Goal: Information Seeking & Learning: Check status

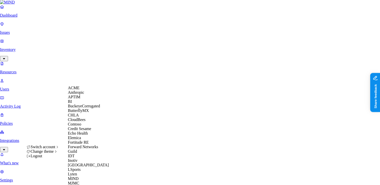
click at [78, 90] on span "ACME" at bounding box center [74, 87] width 12 height 4
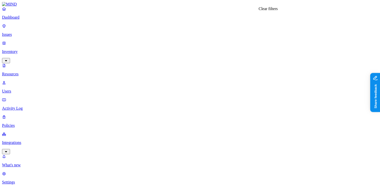
click at [20, 123] on p "Policies" at bounding box center [190, 125] width 376 height 5
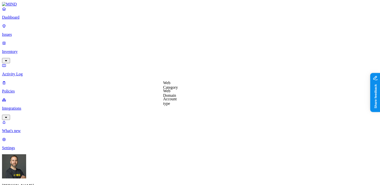
click at [176, 94] on label "Web Domain" at bounding box center [169, 92] width 13 height 9
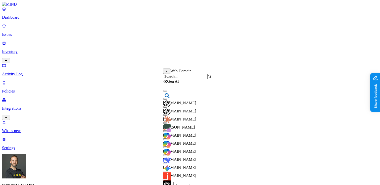
scroll to position [0, 0]
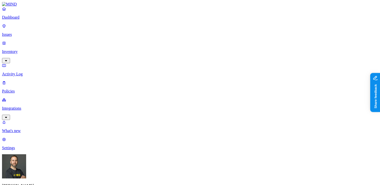
click at [27, 80] on link "Policies" at bounding box center [190, 86] width 376 height 13
click at [161, 60] on button "button" at bounding box center [163, 61] width 4 height 2
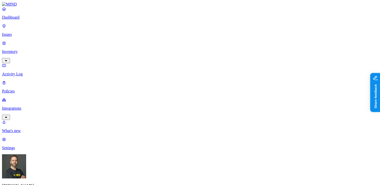
click at [21, 33] on p "Issues" at bounding box center [190, 34] width 376 height 5
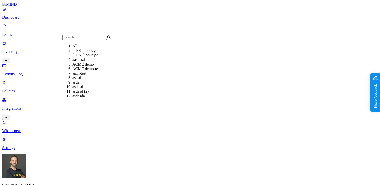
click at [78, 39] on input "text" at bounding box center [84, 36] width 44 height 5
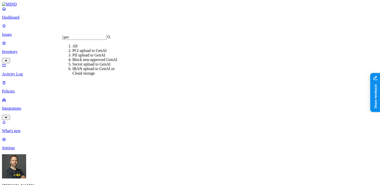
type input "gen"
click at [82, 62] on div "Block non-approved GenAI" at bounding box center [96, 59] width 49 height 5
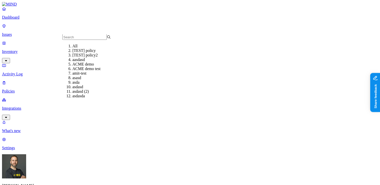
click at [73, 48] on div "All" at bounding box center [96, 46] width 49 height 5
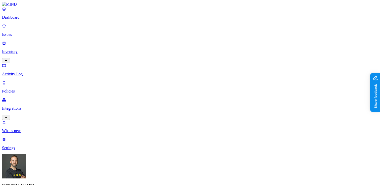
scroll to position [179, 0]
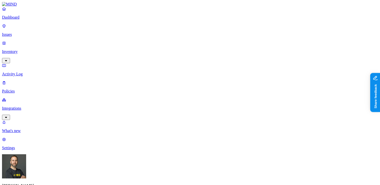
click at [29, 80] on link "Policies" at bounding box center [190, 86] width 376 height 13
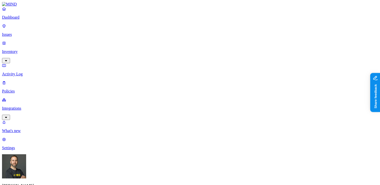
click at [16, 89] on p "Policies" at bounding box center [190, 91] width 376 height 5
click at [133, 75] on button "button" at bounding box center [135, 76] width 4 height 2
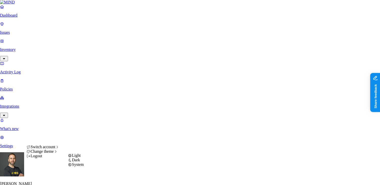
click at [80, 162] on span "Dark" at bounding box center [76, 159] width 8 height 4
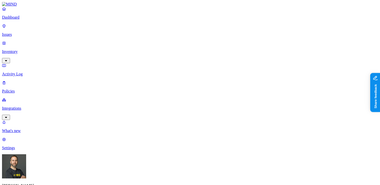
click at [30, 80] on link "Policies" at bounding box center [190, 86] width 376 height 13
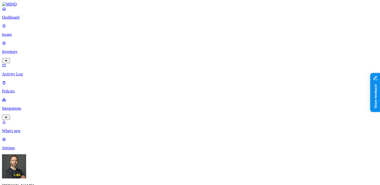
type input "unm"
type input "cor"
click at [42, 133] on nav "Dashboard Issues Inventory Activity Log Policies Integrations What's new 1 Sett…" at bounding box center [190, 78] width 376 height 143
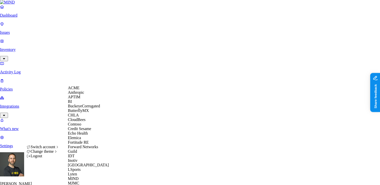
scroll to position [258, 0]
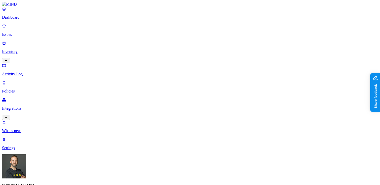
click at [111, 39] on div "Endpoint" at bounding box center [111, 46] width 0 height 14
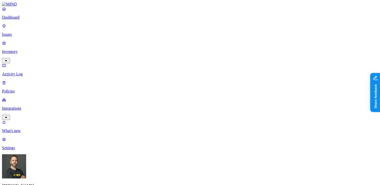
click at [133, 75] on button "button" at bounding box center [135, 76] width 4 height 2
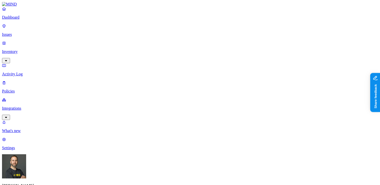
scroll to position [179, 0]
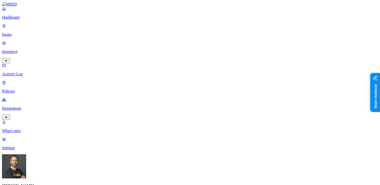
scroll to position [179, 0]
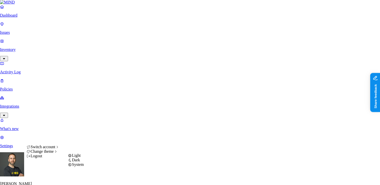
click at [81, 157] on span "Light" at bounding box center [76, 155] width 9 height 4
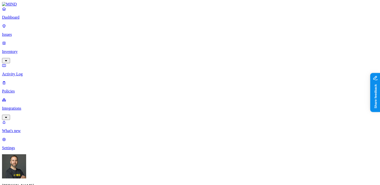
scroll to position [179, 0]
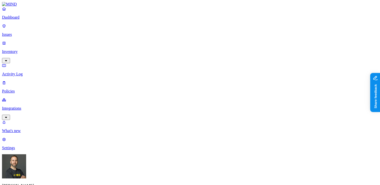
scroll to position [22, 0]
